Goal: Information Seeking & Learning: Understand process/instructions

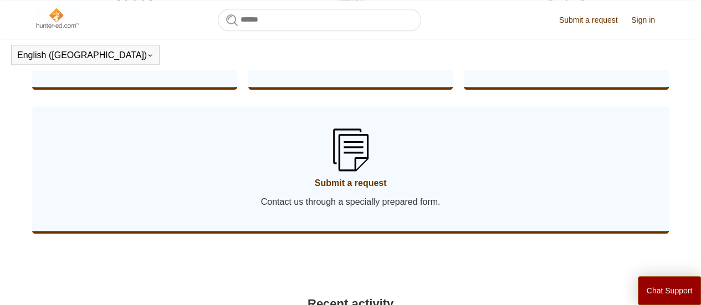
scroll to position [716, 0]
click at [671, 287] on button "Chat Support" at bounding box center [670, 290] width 64 height 29
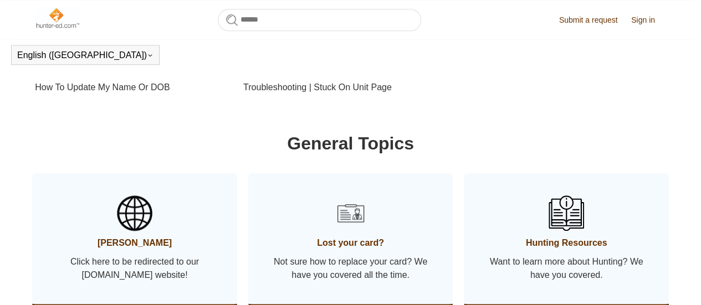
scroll to position [507, 0]
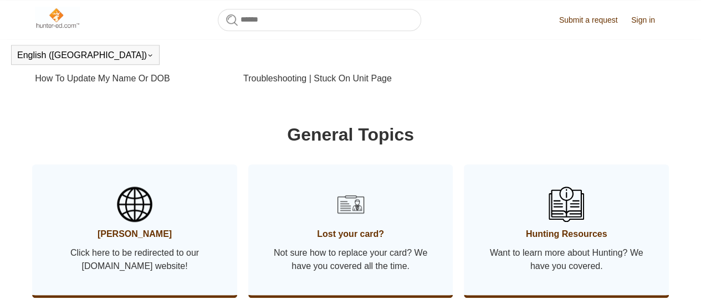
click at [340, 260] on span "Not sure how to replace your card? We have you covered all the time." at bounding box center [351, 259] width 172 height 27
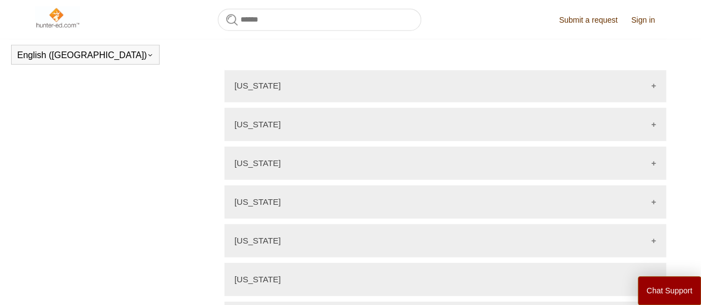
scroll to position [1506, 0]
click at [386, 108] on div "[US_STATE]" at bounding box center [444, 124] width 441 height 33
